Goal: Task Accomplishment & Management: Use online tool/utility

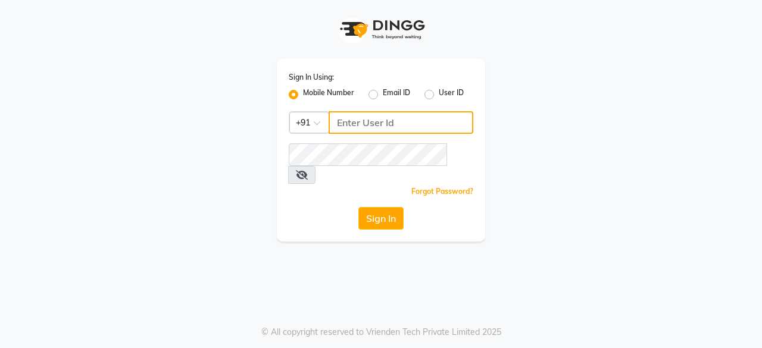
click at [364, 111] on input "Username" at bounding box center [401, 122] width 145 height 23
type input "6366554440"
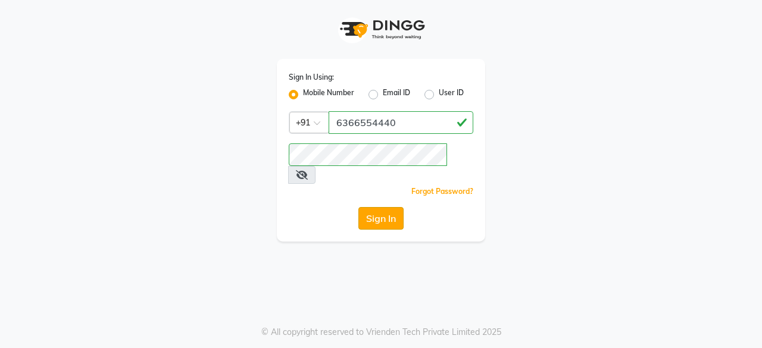
click at [361, 207] on button "Sign In" at bounding box center [380, 218] width 45 height 23
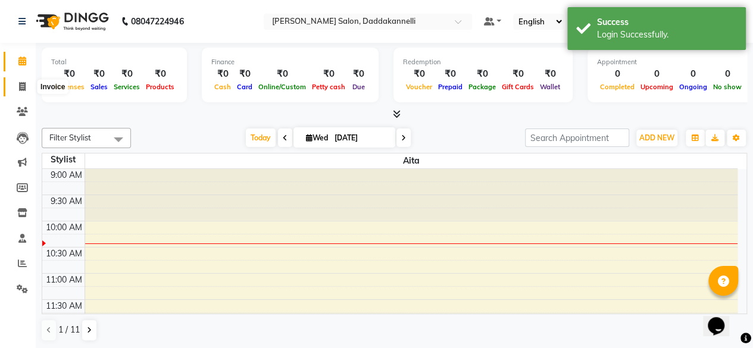
click at [19, 89] on icon at bounding box center [22, 86] width 7 height 9
select select "service"
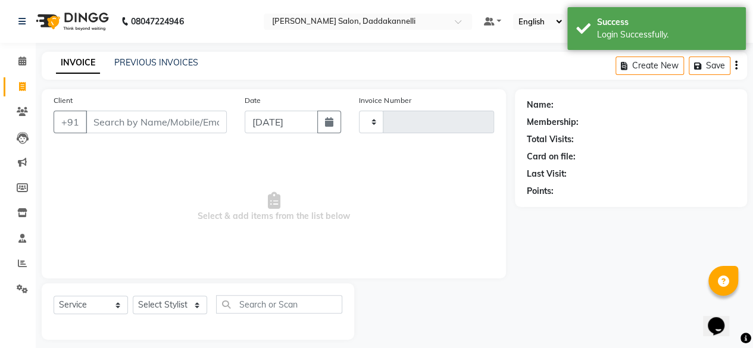
type input "2838"
select select "6354"
click at [18, 262] on icon at bounding box center [22, 263] width 9 height 9
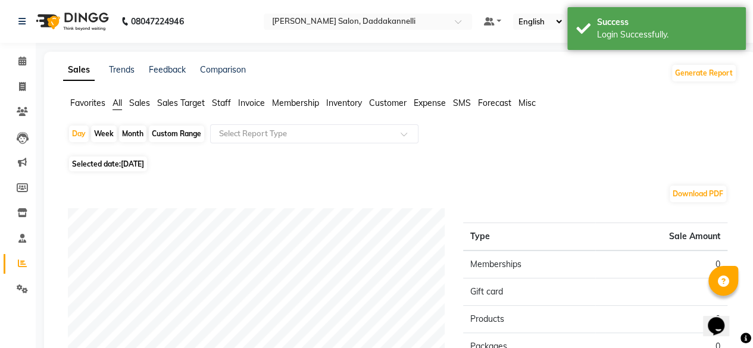
click at [226, 106] on span "Staff" at bounding box center [221, 103] width 19 height 11
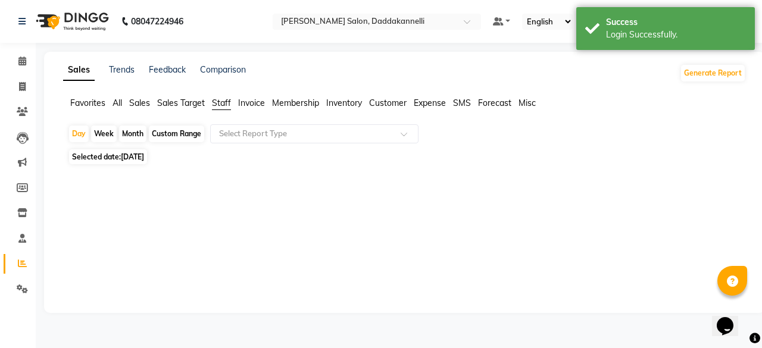
click at [136, 130] on div "Month" at bounding box center [132, 134] width 27 height 17
select select "9"
select select "2025"
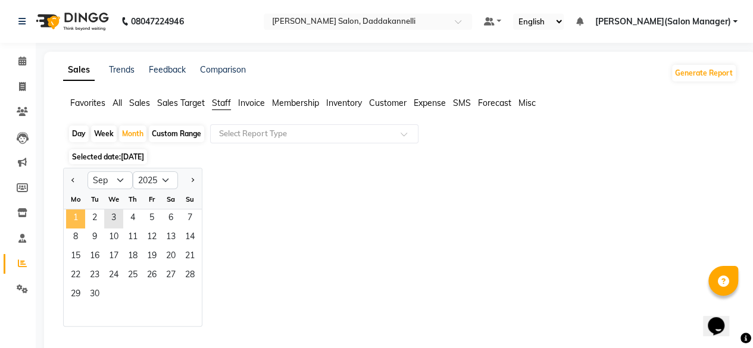
click at [67, 214] on span "1" at bounding box center [75, 219] width 19 height 19
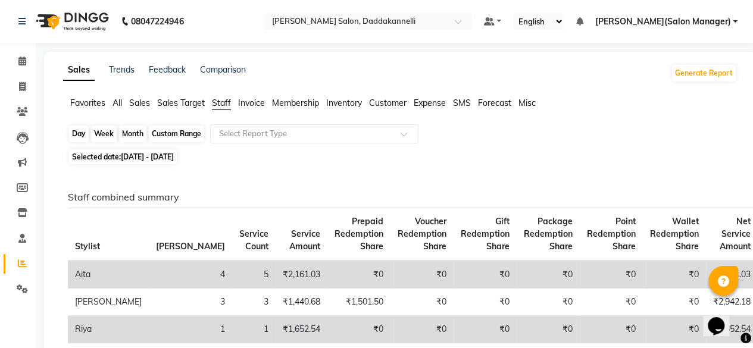
click at [130, 134] on div "Month" at bounding box center [132, 134] width 27 height 17
select select "9"
select select "2025"
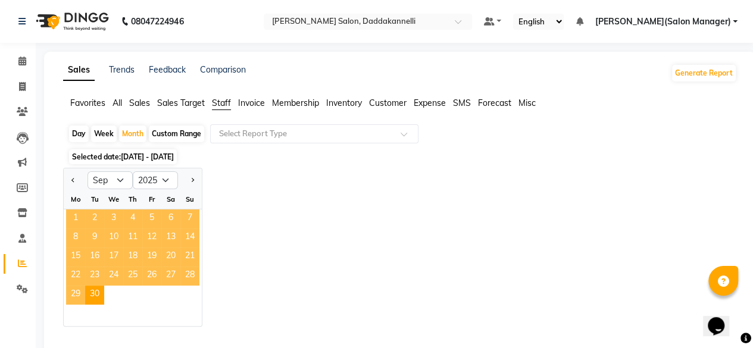
click at [69, 223] on span "1" at bounding box center [75, 219] width 19 height 19
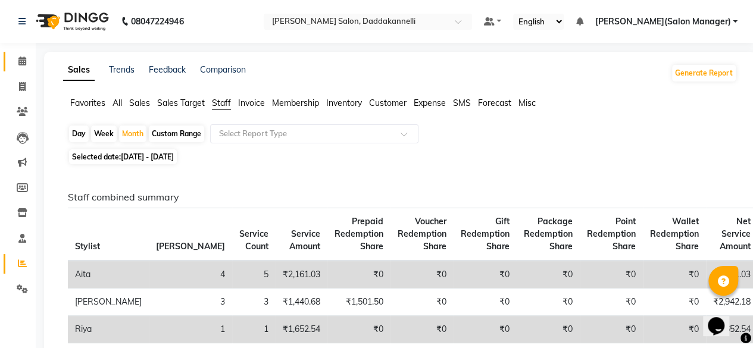
click at [12, 55] on span at bounding box center [22, 62] width 21 height 14
